Goal: Task Accomplishment & Management: Manage account settings

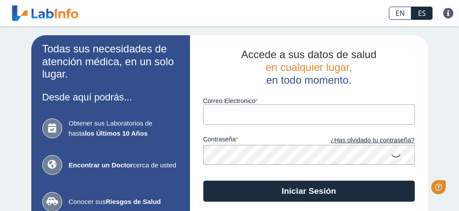
click at [221, 111] on input "Correo Electronico" at bounding box center [309, 115] width 212 height 20
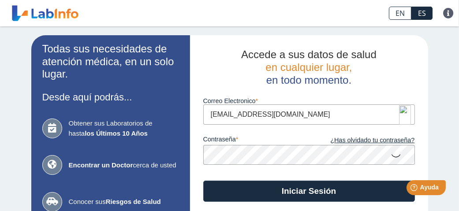
type input "[EMAIL_ADDRESS][DOMAIN_NAME]"
click at [203, 181] on button "Iniciar Sesión" at bounding box center [309, 191] width 212 height 21
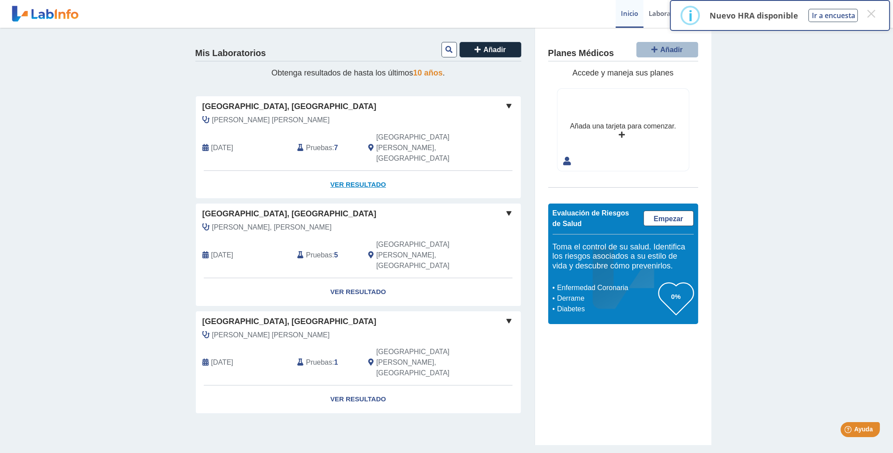
click at [358, 171] on link "Ver Resultado" at bounding box center [358, 185] width 325 height 28
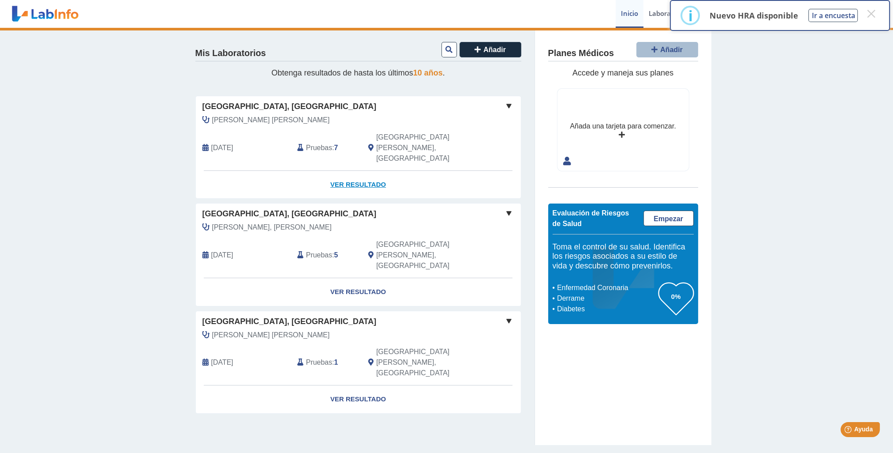
click at [365, 171] on link "Ver Resultado" at bounding box center [358, 185] width 325 height 28
click at [459, 14] on button "×" at bounding box center [871, 14] width 16 height 16
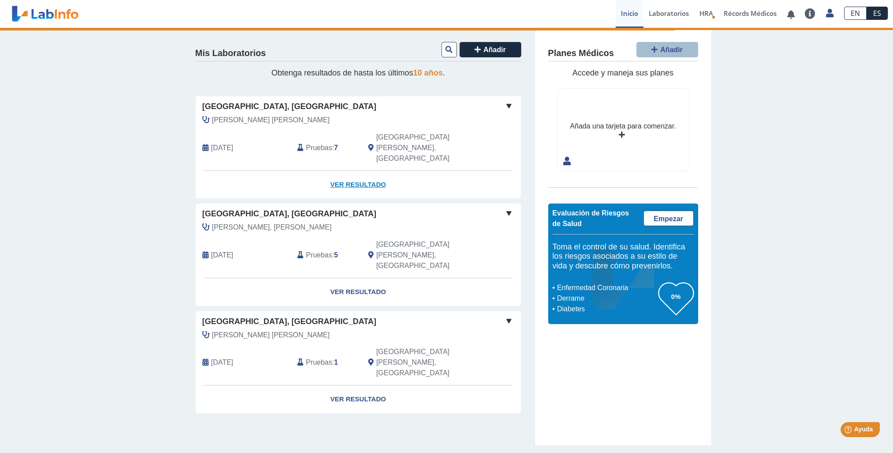
click at [345, 171] on link "Ver Resultado" at bounding box center [358, 185] width 325 height 28
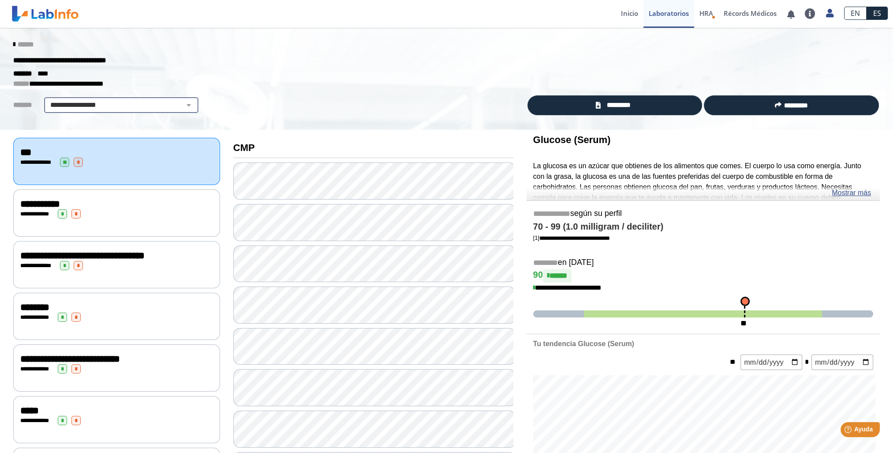
click at [135, 101] on select "**********" at bounding box center [121, 105] width 149 height 11
click at [47, 100] on select "**********" at bounding box center [121, 105] width 149 height 11
click at [568, 105] on link "*********" at bounding box center [615, 105] width 175 height 20
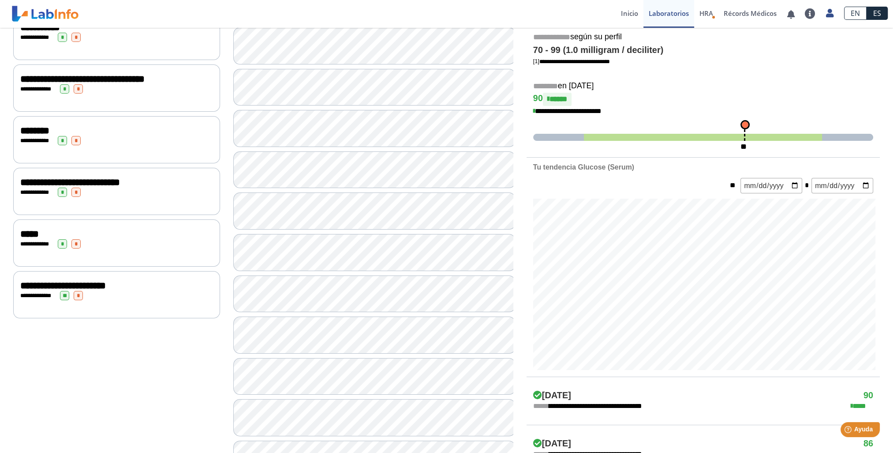
scroll to position [44, 0]
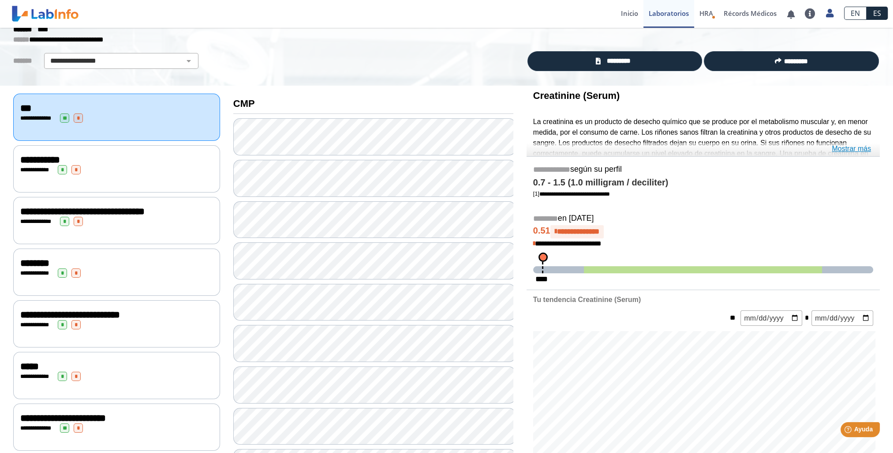
click at [858, 149] on link "Mostrar más" at bounding box center [851, 148] width 39 height 11
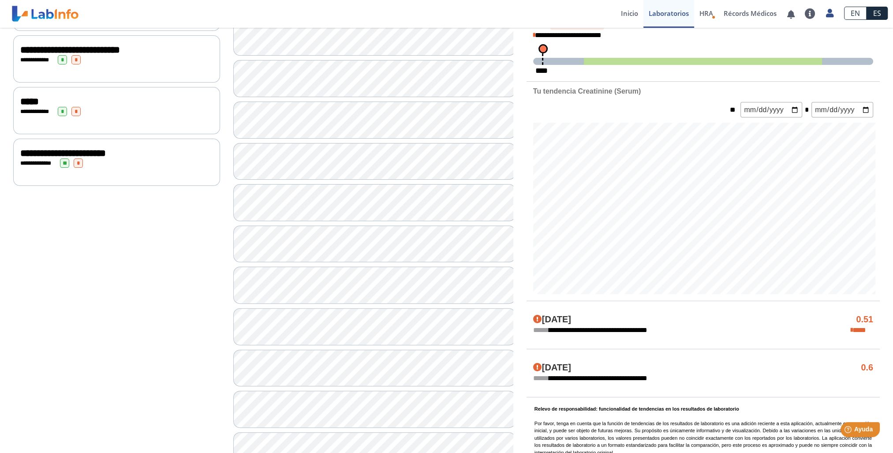
scroll to position [466, 0]
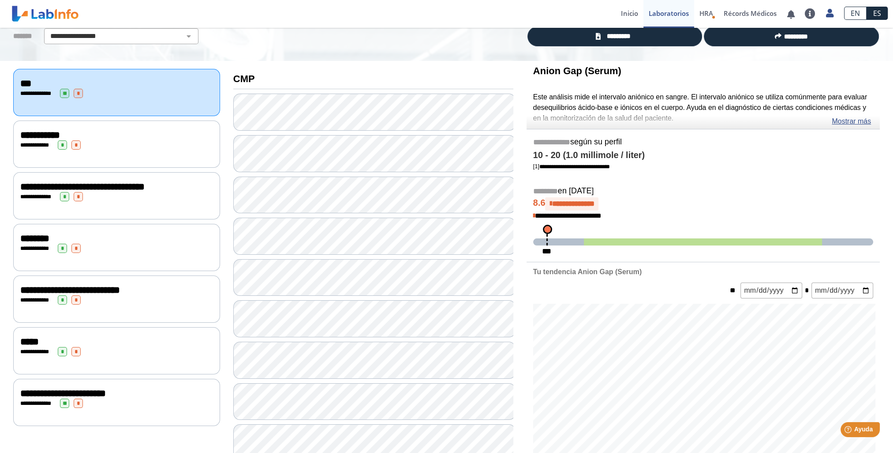
scroll to position [25, 0]
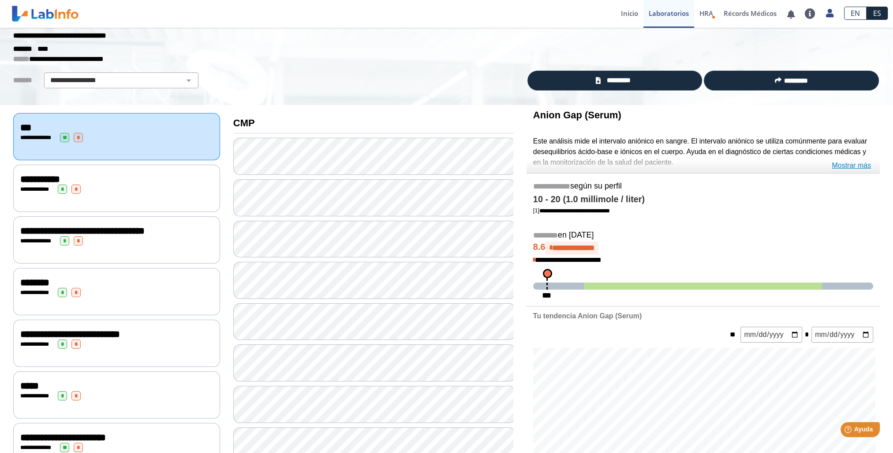
click at [847, 163] on link "Mostrar más" at bounding box center [851, 165] width 39 height 11
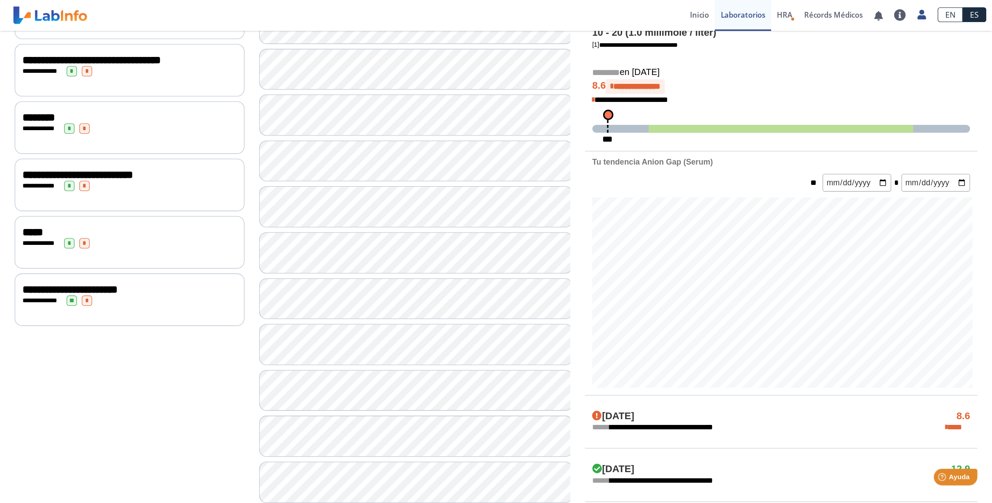
scroll to position [0, 0]
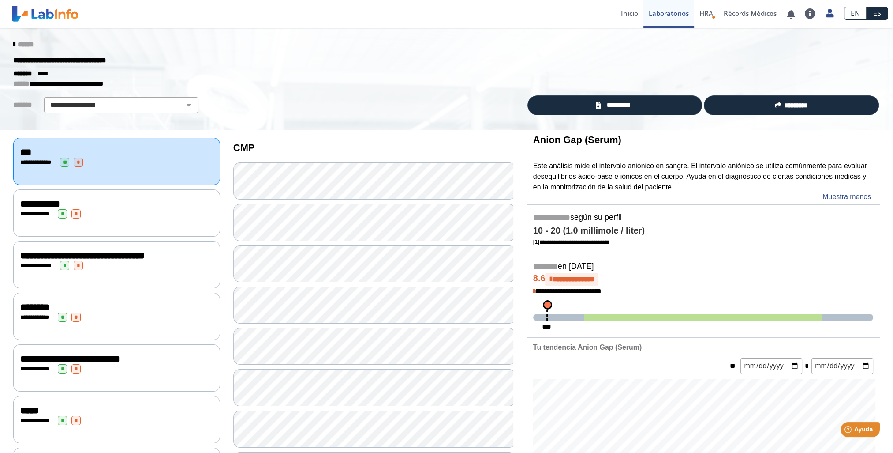
click at [22, 45] on span "******" at bounding box center [26, 44] width 16 height 7
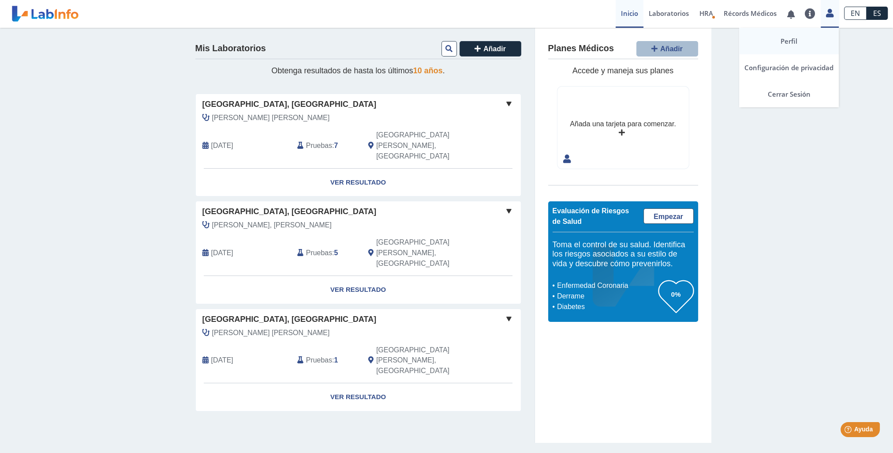
click at [791, 41] on link "Perfil" at bounding box center [789, 41] width 100 height 26
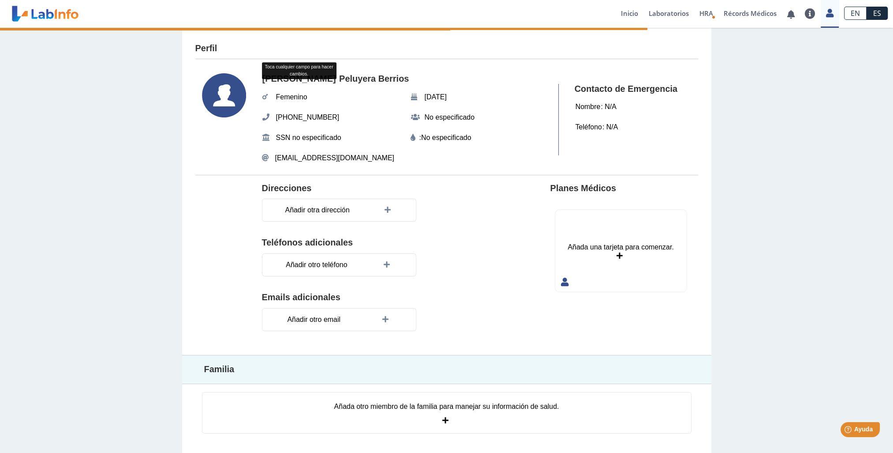
click at [456, 138] on editable "No especificado" at bounding box center [446, 137] width 50 height 11
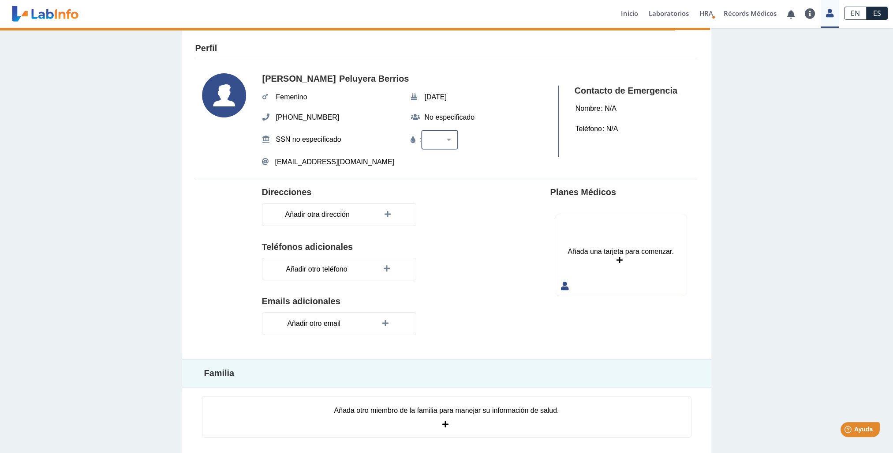
click at [447, 138] on select "A+ A- B+ B- O+ O- AB+ AB-" at bounding box center [445, 139] width 33 height 8
select select "O+"
click at [429, 135] on select "A+ A- B+ B- O+ O- AB+ AB-" at bounding box center [445, 139] width 33 height 8
click at [764, 180] on div "Perfil Elizabeth Peluyera Berrios Femenino Sep 11, 1986 (787) 236-2529 No espec…" at bounding box center [446, 243] width 893 height 430
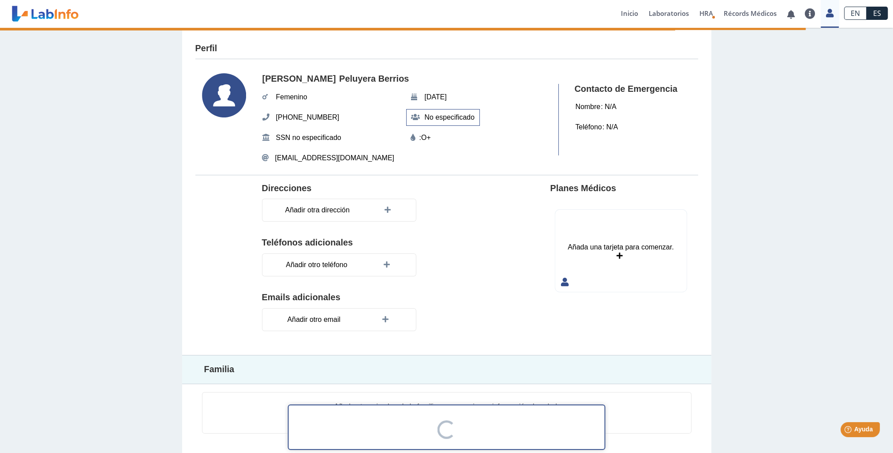
click at [442, 115] on span "No especificado" at bounding box center [450, 117] width 56 height 16
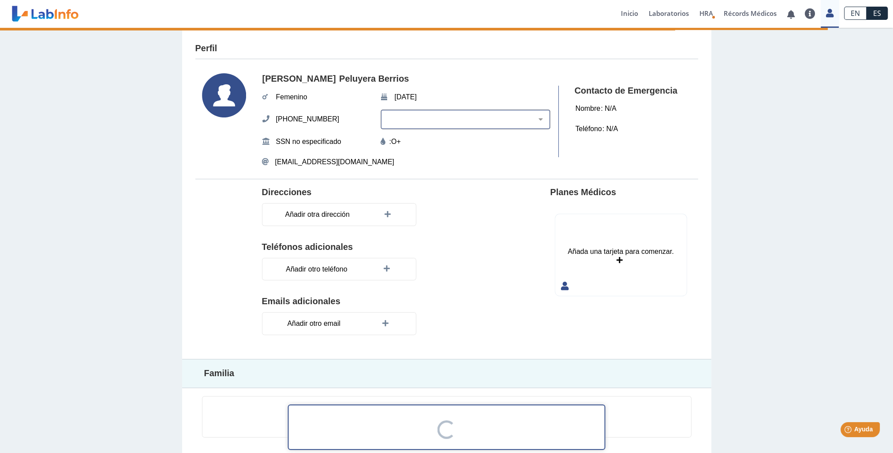
click at [536, 119] on select "Blanco Negro Hispano o Latino Indígena Americano o Nativo de Alaska Asiático Is…" at bounding box center [469, 119] width 162 height 8
click at [801, 164] on div "Perfil Elizabeth Peluyera Berrios Femenino Sep 11, 1986 (787) 236-2529 Blanco N…" at bounding box center [446, 243] width 893 height 430
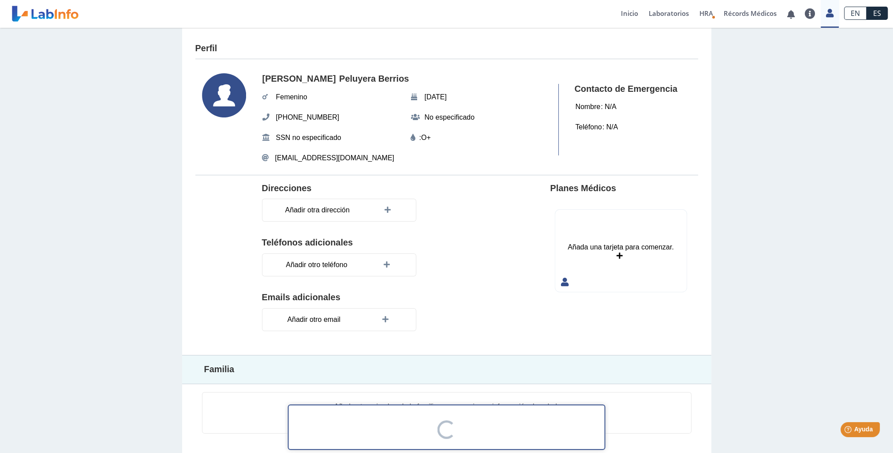
click at [621, 252] on icon at bounding box center [620, 255] width 6 height 7
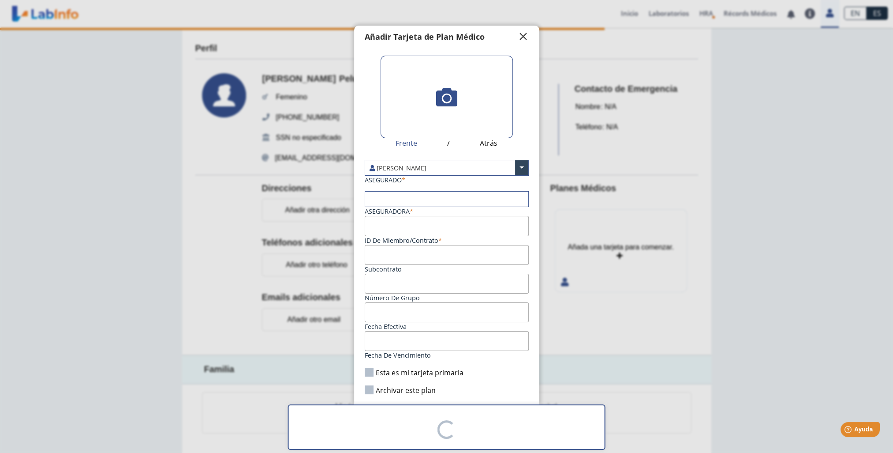
click at [520, 38] on span "" at bounding box center [523, 36] width 11 height 11
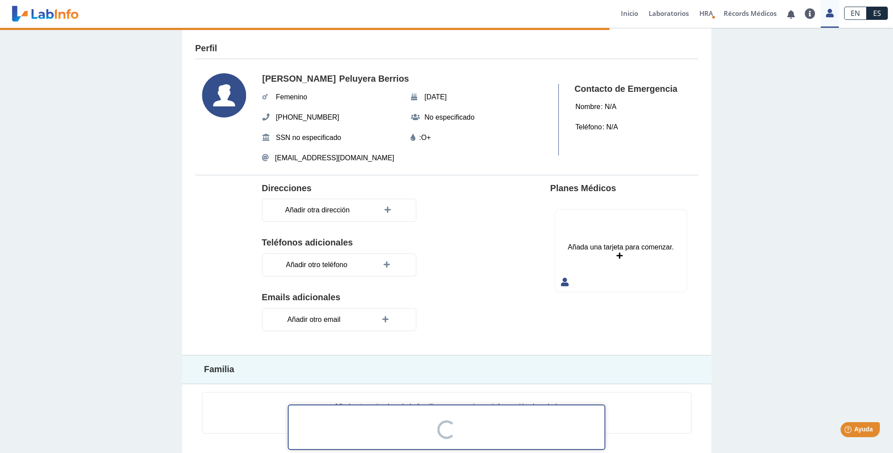
click at [741, 169] on div "Perfil Elizabeth Peluyera Berrios Femenino Sep 11, 1986 (787) 236-2529 No espec…" at bounding box center [446, 241] width 893 height 427
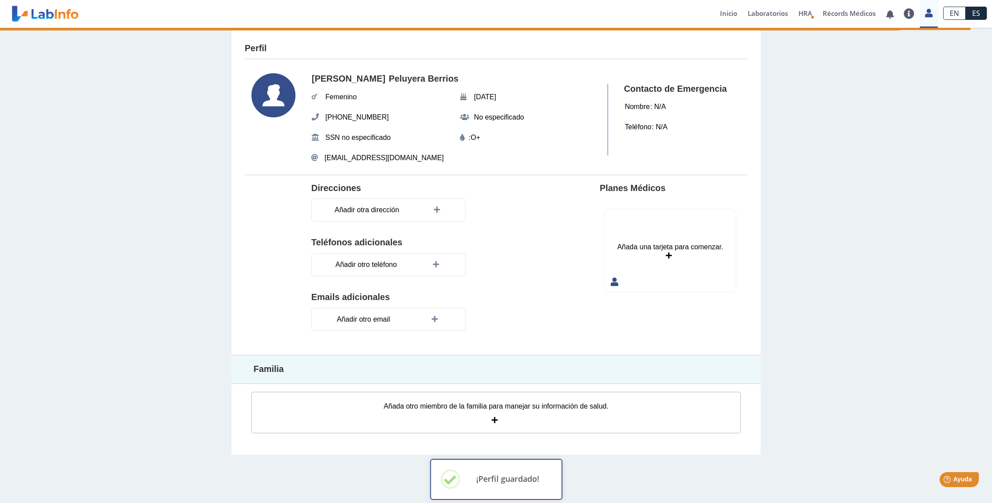
click at [493, 417] on icon at bounding box center [496, 420] width 9 height 7
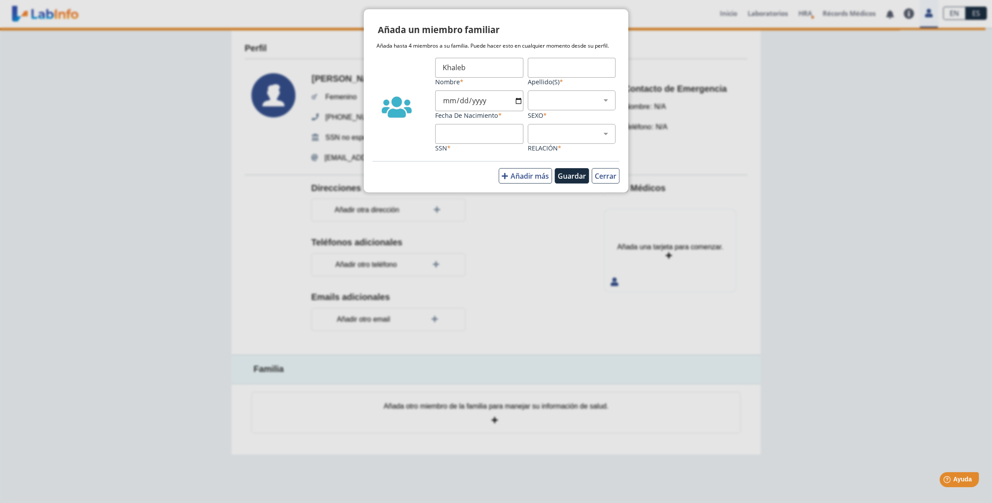
type input "Khaleb"
click at [578, 61] on input "Apellido(s)" at bounding box center [572, 68] width 88 height 20
type input "Sepulveda Peluyera"
click at [506, 68] on input "Khaleb" at bounding box center [479, 68] width 88 height 20
type input "Khaleb Enrique"
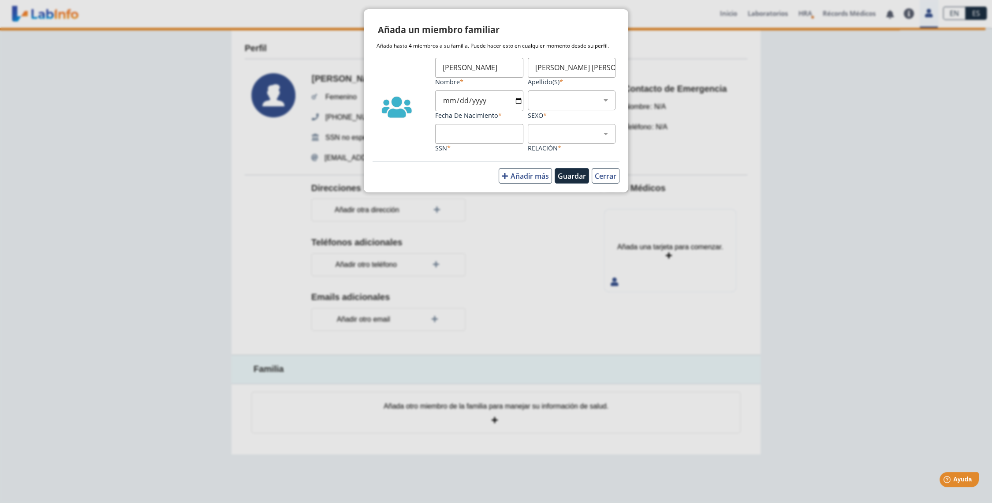
click at [517, 97] on input "Fecha de Nacimiento" at bounding box center [479, 100] width 88 height 21
click at [480, 100] on input "2025-08-19" at bounding box center [479, 100] width 88 height 21
type input "2015-08-19"
click at [547, 102] on select "Masculino Femenino" at bounding box center [575, 100] width 80 height 8
select select "1"
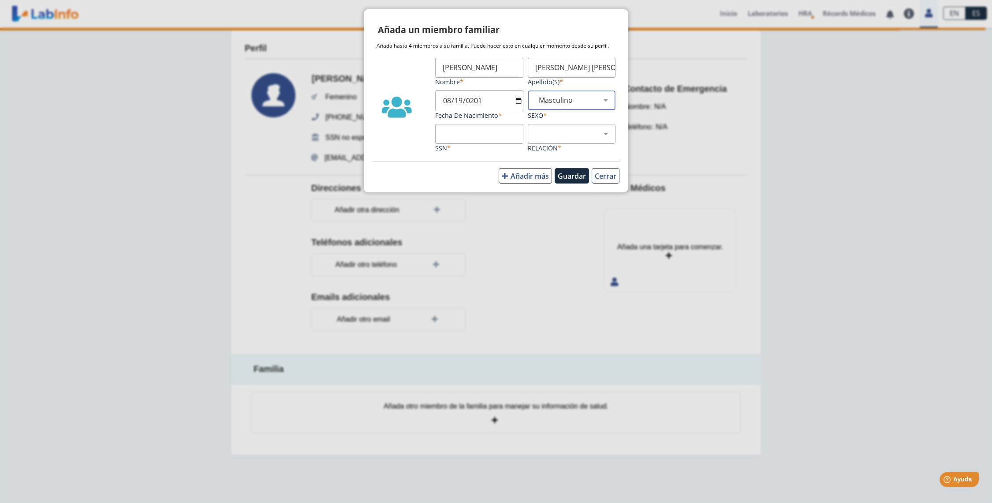
click at [535, 96] on select "Masculino Femenino" at bounding box center [575, 100] width 80 height 8
click at [557, 135] on select "Hijo Padre Pareja Otro" at bounding box center [575, 134] width 80 height 8
select select "2"
click at [535, 130] on select "Hijo Padre Pareja Otro" at bounding box center [575, 134] width 80 height 8
click at [485, 135] on input "SSN" at bounding box center [479, 134] width 88 height 20
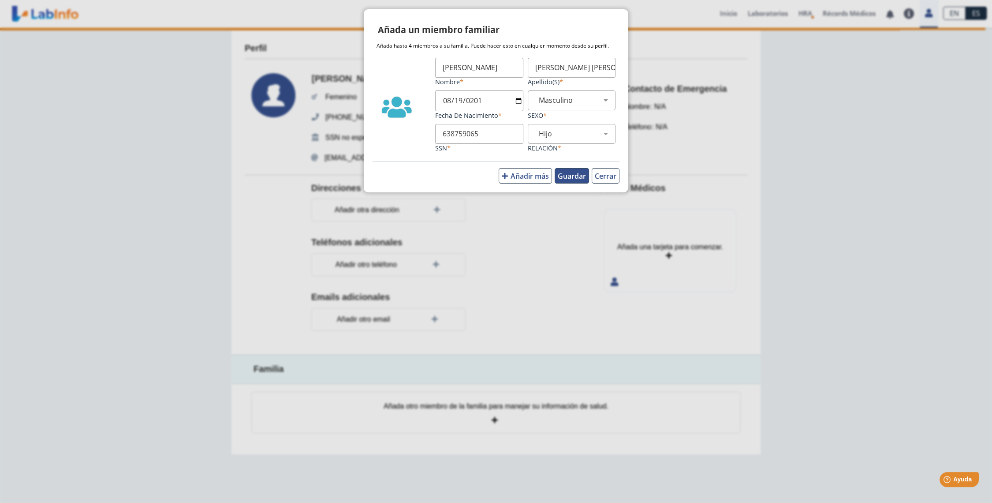
type input "638759065"
click at [573, 175] on button "Guardar" at bounding box center [572, 175] width 34 height 15
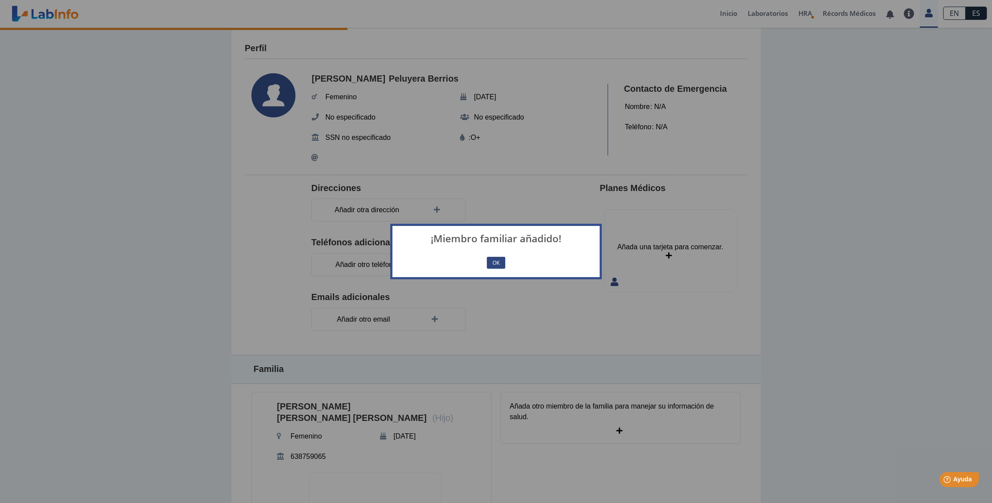
click at [494, 259] on button "OK" at bounding box center [496, 263] width 19 height 12
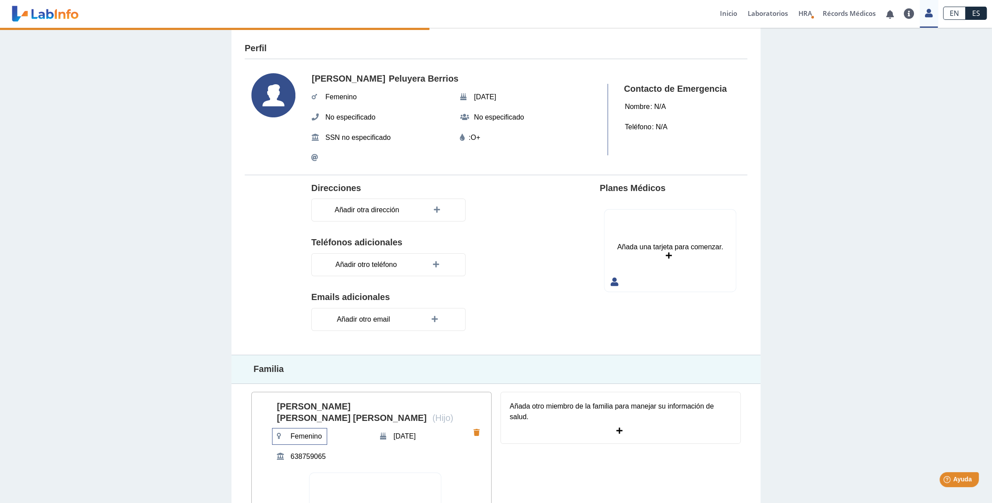
click at [301, 428] on span "Femenino" at bounding box center [306, 436] width 37 height 16
click at [144, 370] on div "Perfil Elizabeth Peluyera Berrios Femenino Sep 11, 1986 No especificado No espe…" at bounding box center [496, 313] width 992 height 570
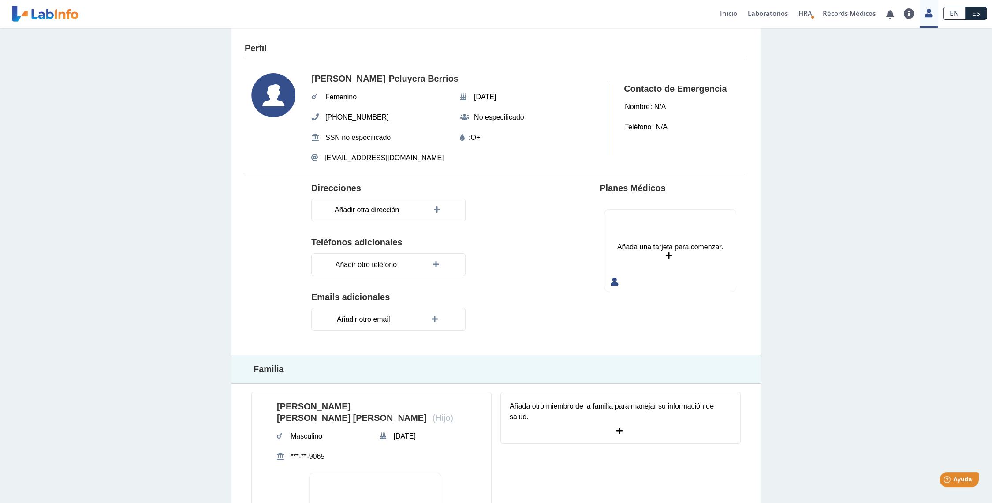
click at [632, 253] on div "Añada una tarjeta para comenzar." at bounding box center [670, 251] width 131 height 82
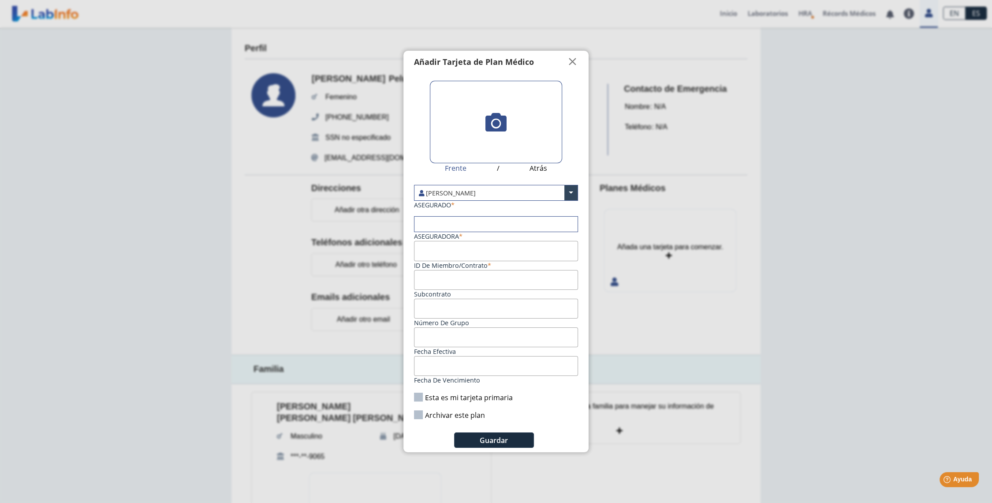
click at [472, 223] on input "text" at bounding box center [496, 224] width 163 height 15
type input "First"
click at [498, 295] on div "First Medical (International Medical Card)" at bounding box center [496, 296] width 163 height 17
click at [479, 252] on input "ID de Miembro/Contrato" at bounding box center [496, 251] width 164 height 20
type input "FM1451209-01"
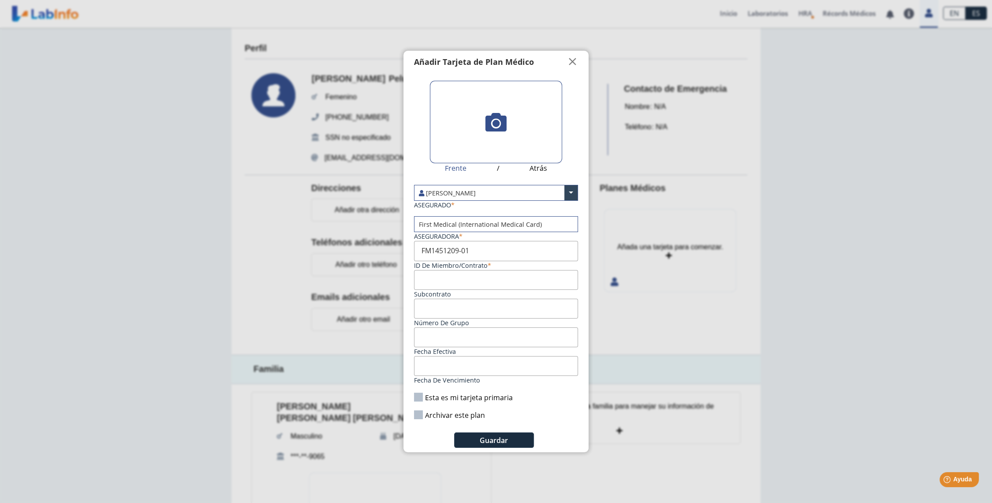
click at [481, 281] on input "Subcontrato" at bounding box center [496, 280] width 164 height 20
click at [455, 306] on input "Aseguradora" at bounding box center [496, 309] width 164 height 20
click at [452, 340] on input "Fecha efectiva" at bounding box center [496, 337] width 164 height 20
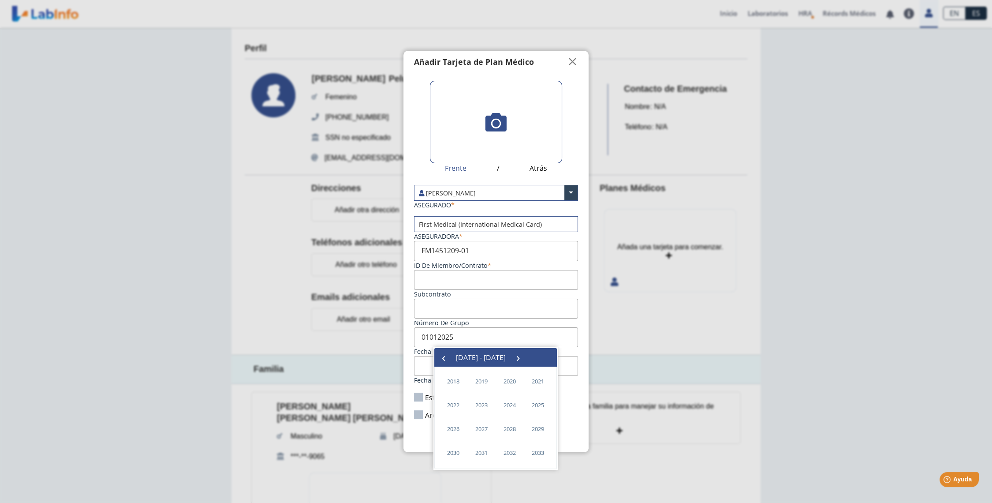
type input "01/01/2025"
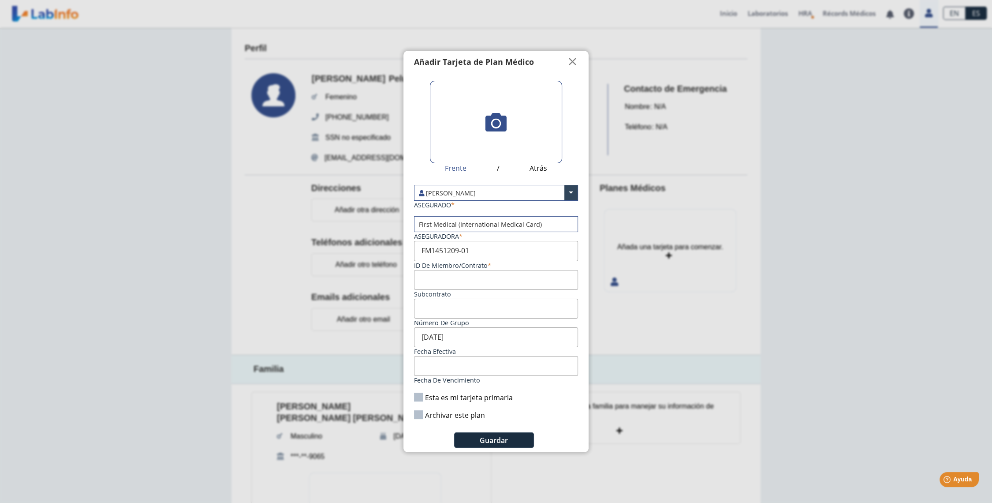
click at [693, 317] on ngb-modal-window "Tarjetas Añadir Tarjeta de Plan Médico  My Cards Frente / Atrás Elizabeth Pelu…" at bounding box center [496, 251] width 992 height 503
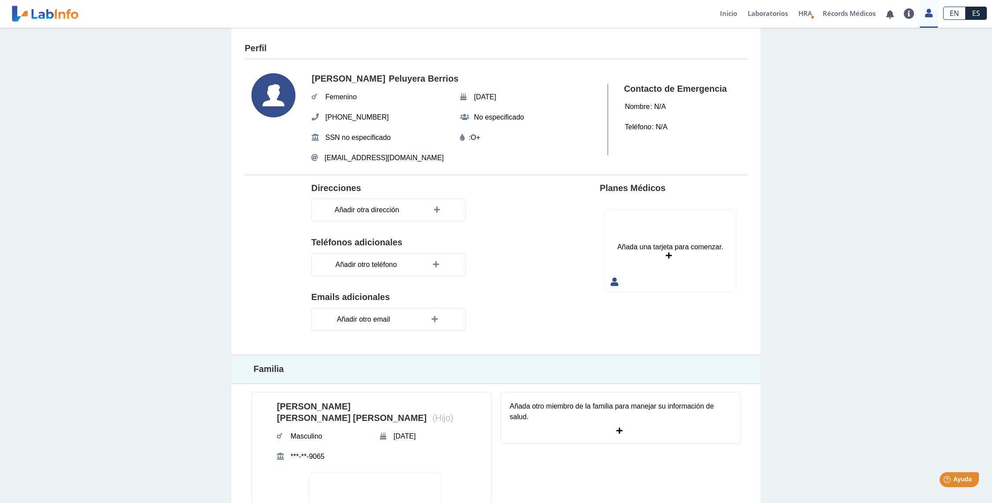
click at [662, 254] on div "Añada una tarjeta para comenzar." at bounding box center [670, 251] width 131 height 82
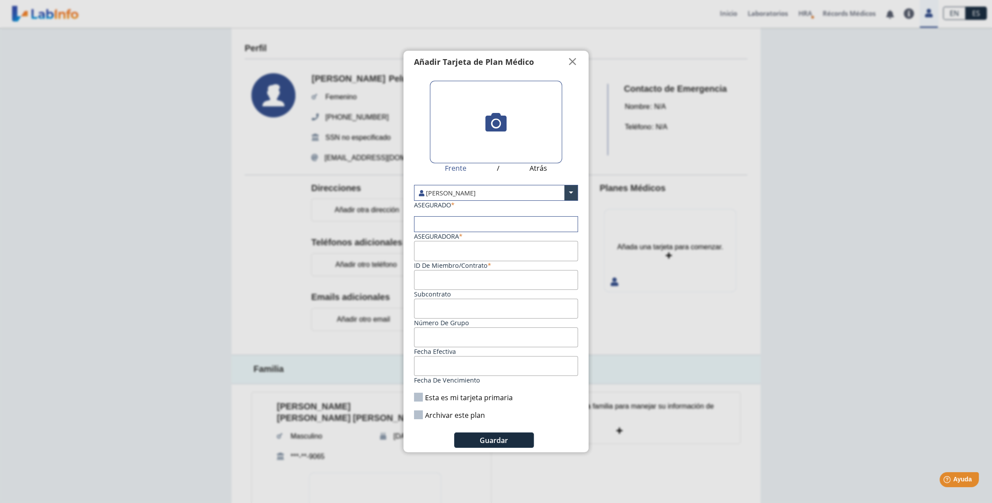
click at [465, 222] on input "text" at bounding box center [496, 224] width 163 height 15
type input "fir"
click at [474, 269] on div "First Medical (International Medical Card)" at bounding box center [496, 269] width 163 height 17
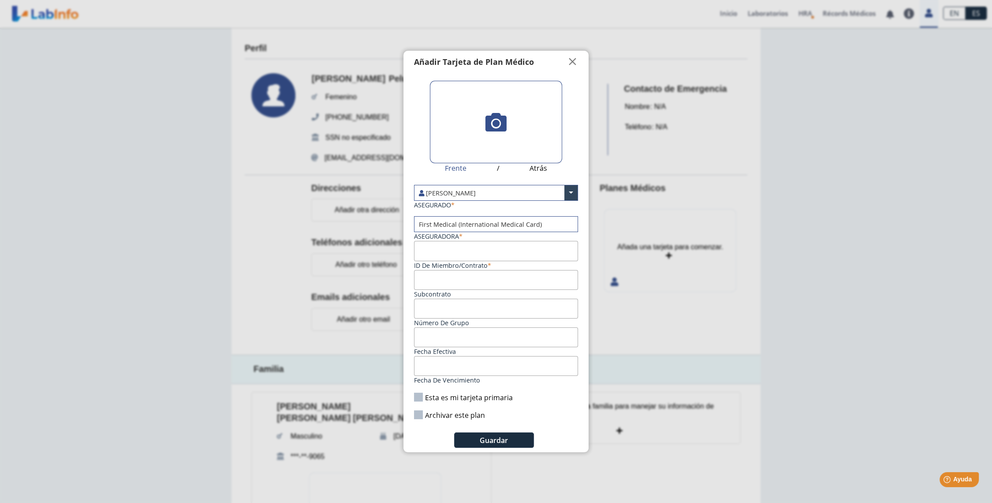
click at [459, 252] on input "ID de Miembro/Contrato" at bounding box center [496, 251] width 164 height 20
click at [424, 251] on input "fm145120901" at bounding box center [496, 251] width 164 height 20
type input "FM145120901"
click at [437, 335] on input "Fecha efectiva" at bounding box center [496, 337] width 164 height 20
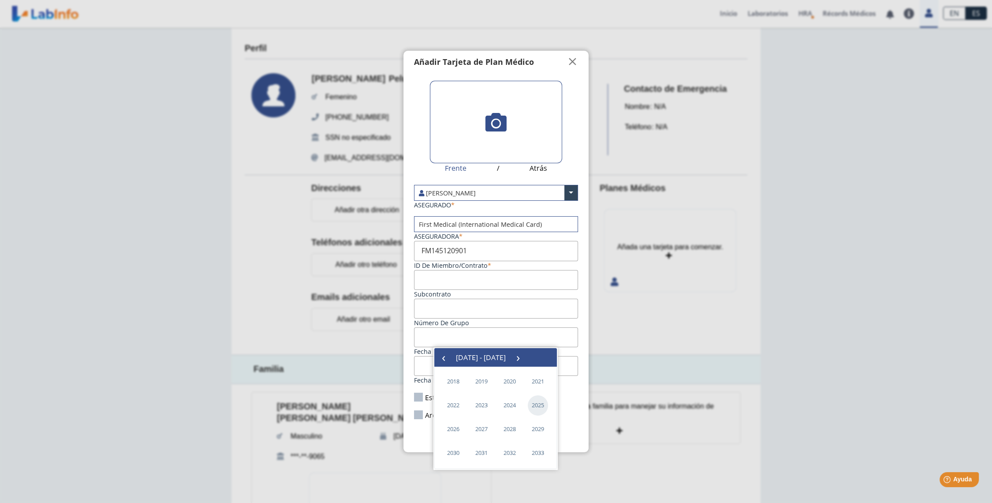
click at [540, 409] on span "2025" at bounding box center [538, 405] width 20 height 20
click at [458, 383] on span "January" at bounding box center [455, 383] width 32 height 14
click at [499, 386] on span "1" at bounding box center [503, 387] width 14 height 14
type input "01/01/2025"
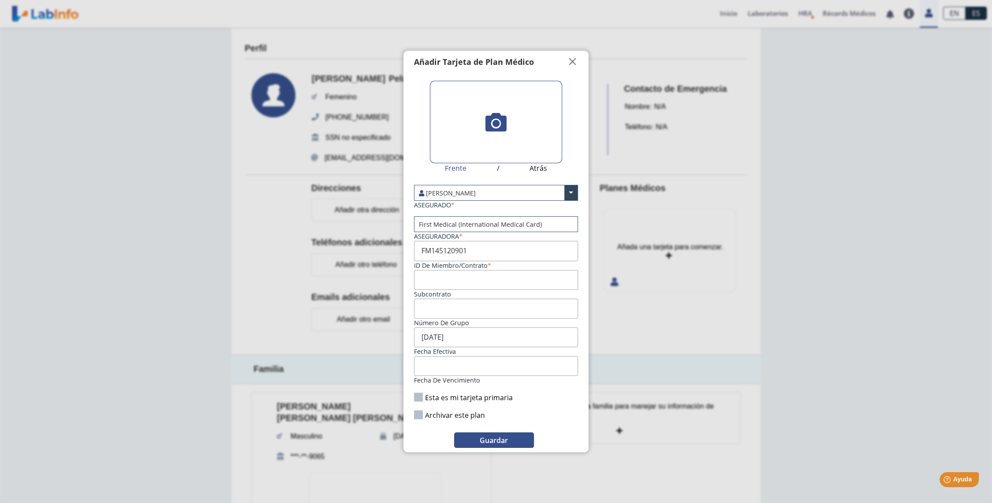
click at [480, 439] on span "Guardar" at bounding box center [494, 440] width 28 height 10
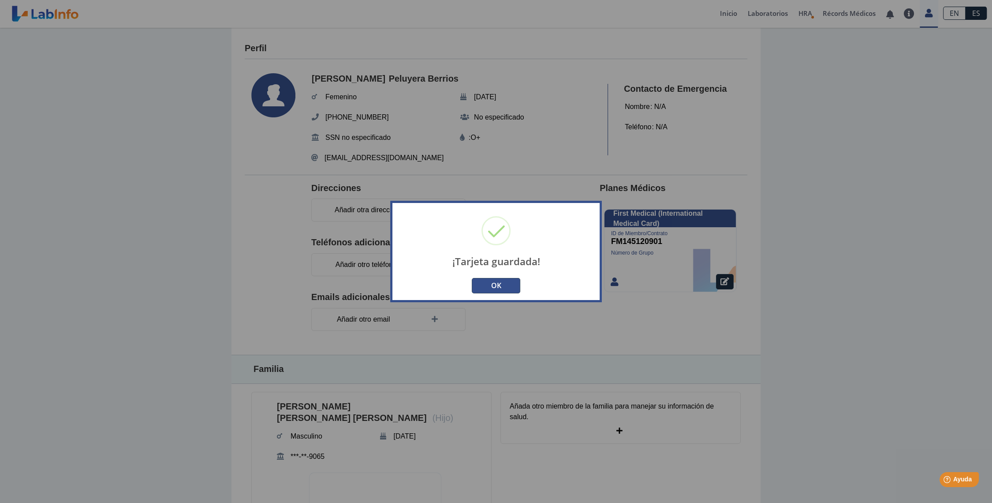
click at [483, 288] on button "OK" at bounding box center [496, 285] width 49 height 15
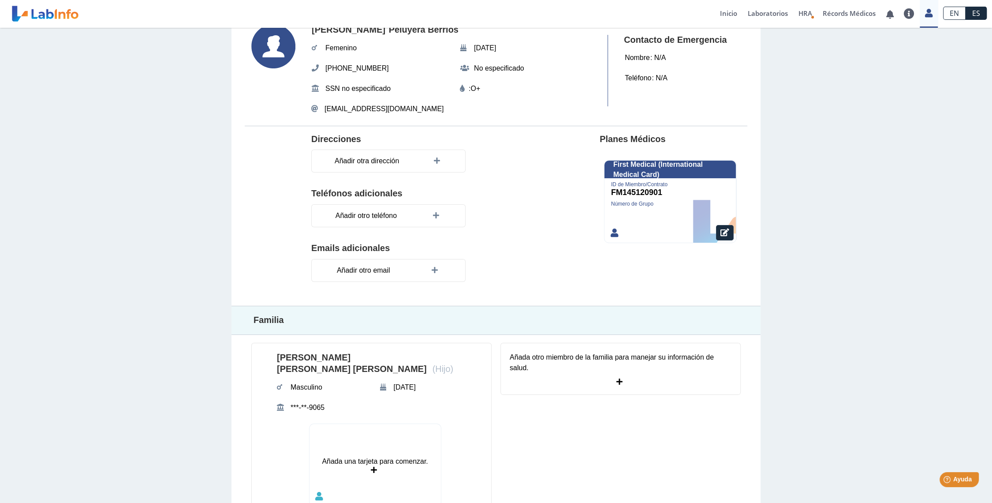
scroll to position [78, 0]
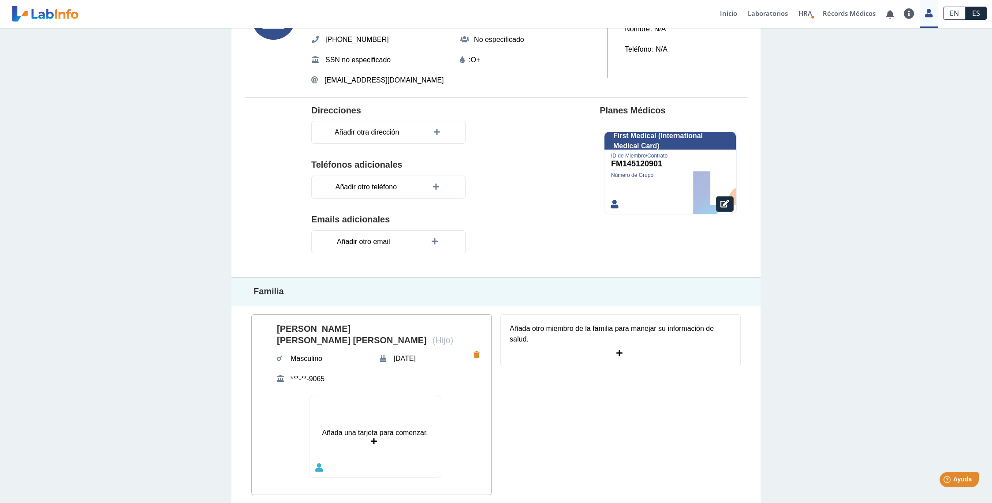
click at [386, 426] on div "Añada una tarjeta para comenzar." at bounding box center [375, 436] width 131 height 82
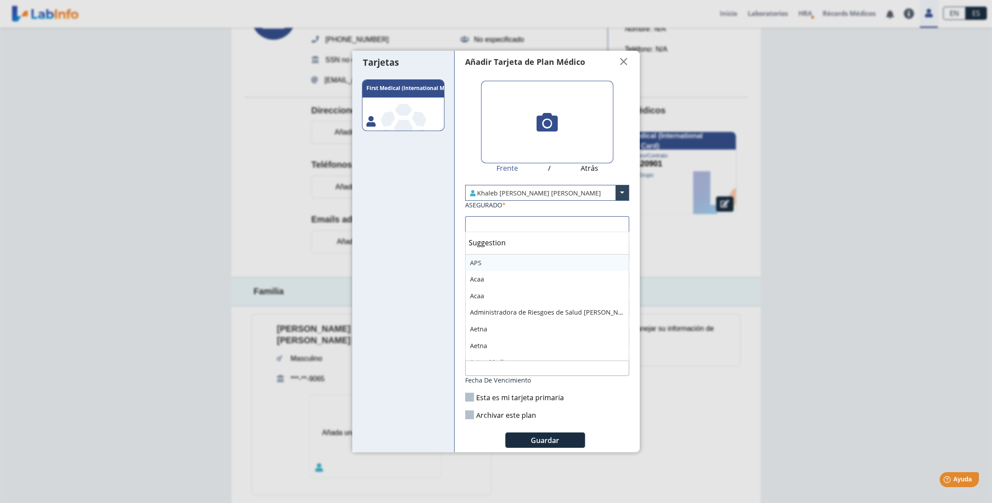
click at [523, 228] on input "text" at bounding box center [547, 224] width 163 height 15
type input "firs"
click at [538, 296] on div "First Medical (International Medical Card)" at bounding box center [547, 296] width 163 height 17
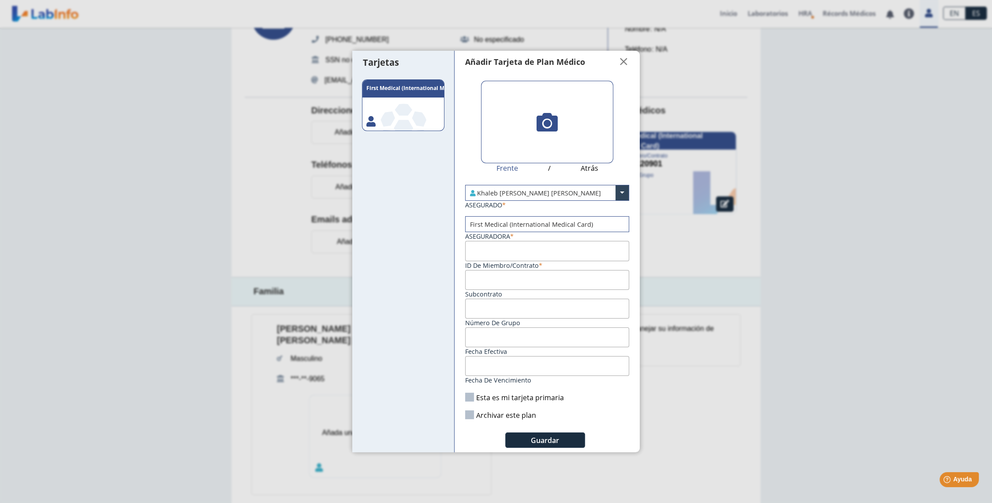
click at [520, 249] on input "ID de Miembro/Contrato" at bounding box center [547, 251] width 164 height 20
type input "FM145120903"
click at [515, 342] on input "Fecha efectiva" at bounding box center [547, 337] width 164 height 20
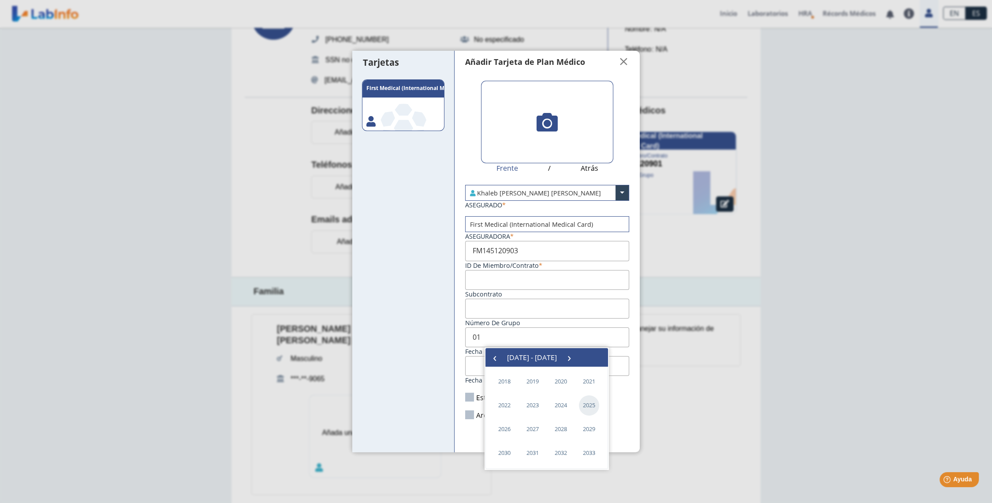
type input "01/01/2025"
drag, startPoint x: 584, startPoint y: 405, endPoint x: 584, endPoint y: 400, distance: 4.9
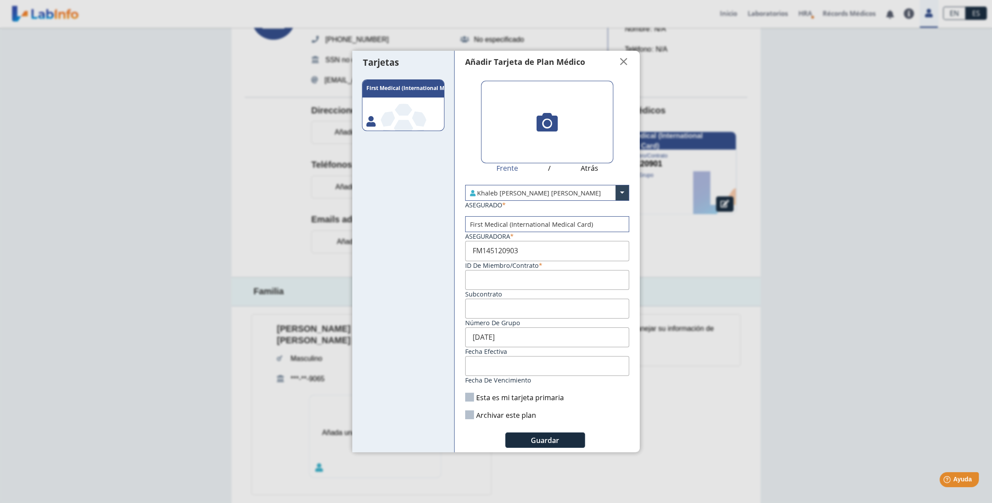
click at [530, 398] on label "Esta es mi tarjeta primaria" at bounding box center [514, 398] width 99 height 10
click at [0, 0] on input "Esta es mi tarjeta primaria" at bounding box center [0, 0] width 0 height 0
click at [559, 439] on button "Guardar" at bounding box center [545, 439] width 80 height 15
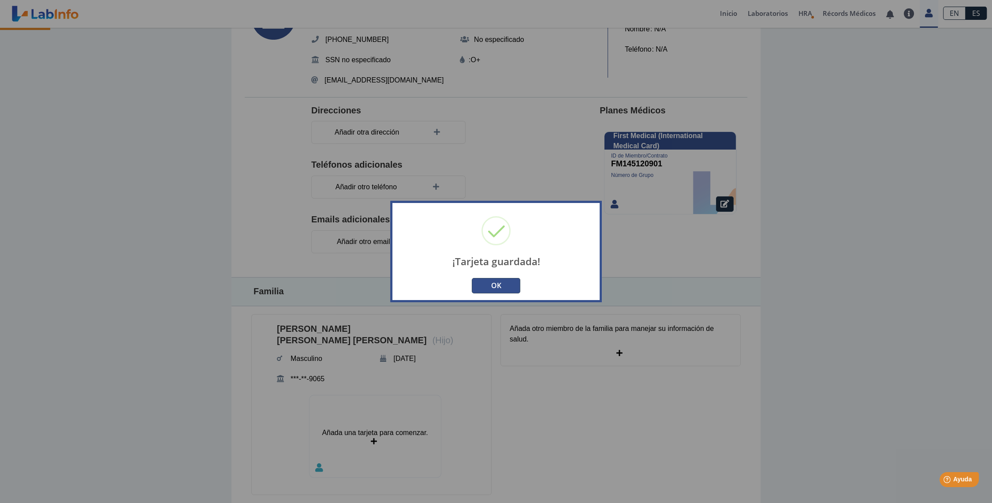
drag, startPoint x: 502, startPoint y: 286, endPoint x: 501, endPoint y: 282, distance: 4.6
click at [501, 284] on button "OK" at bounding box center [496, 285] width 49 height 15
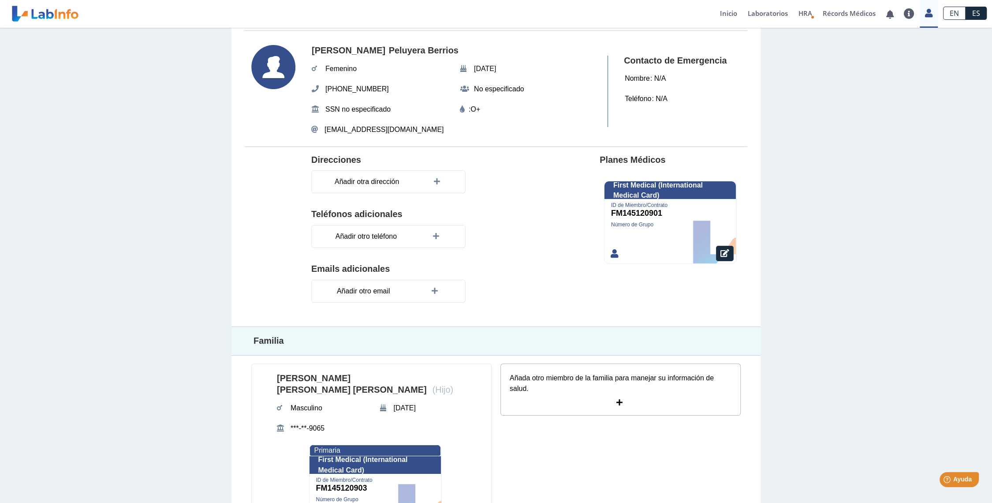
scroll to position [0, 0]
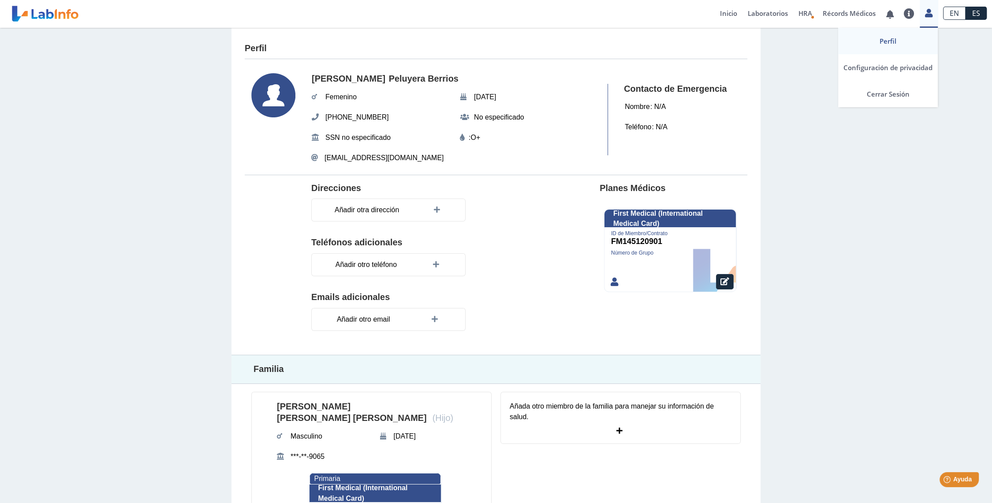
click at [893, 13] on icon at bounding box center [928, 13] width 7 height 7
click at [893, 89] on link "Cerrar Sesión" at bounding box center [888, 94] width 100 height 26
